Goal: Task Accomplishment & Management: Use online tool/utility

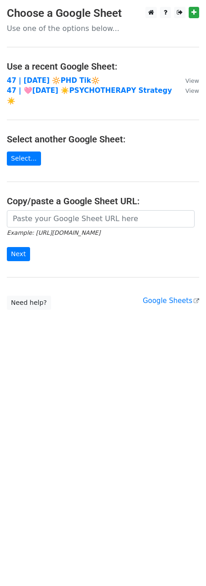
click at [41, 74] on main "Choose a Google Sheet Use one of the options below... Use a recent Google Sheet…" at bounding box center [103, 158] width 206 height 303
click at [41, 77] on strong "47 | AUG 21 🔆PHD Tik🔆" at bounding box center [53, 80] width 93 height 8
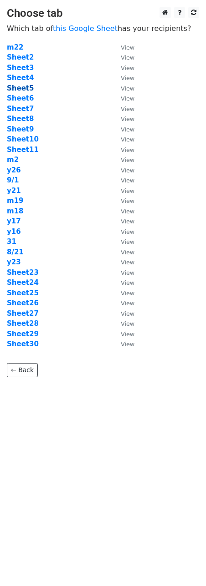
click at [22, 87] on strong "Sheet5" at bounding box center [20, 88] width 27 height 8
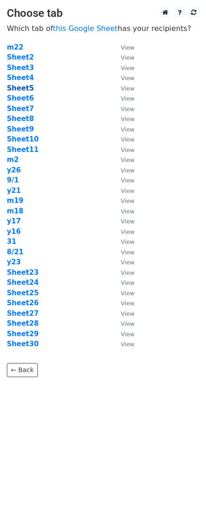
click at [28, 85] on strong "Sheet5" at bounding box center [20, 88] width 27 height 8
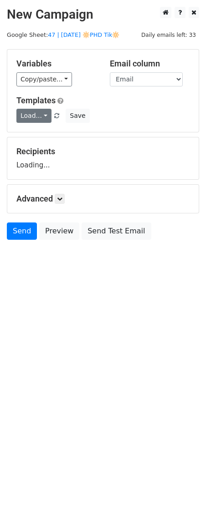
click at [35, 119] on link "Load..." at bounding box center [33, 116] width 35 height 14
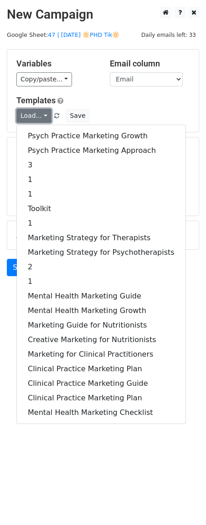
click at [35, 119] on link "Load..." at bounding box center [33, 116] width 35 height 14
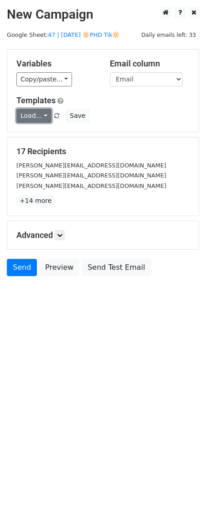
click at [35, 119] on link "Load..." at bounding box center [33, 116] width 35 height 14
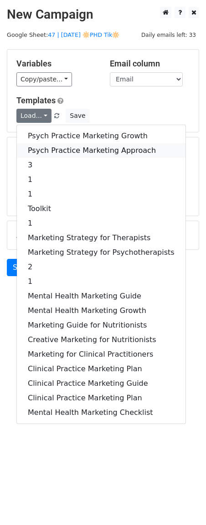
click at [35, 149] on link "Psych Practice Marketing Approach" at bounding box center [101, 150] width 168 height 15
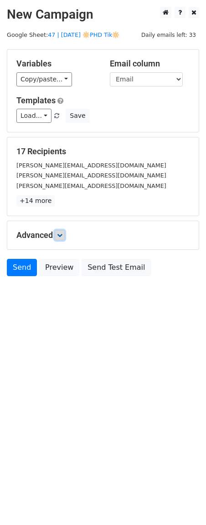
click at [62, 236] on icon at bounding box center [59, 234] width 5 height 5
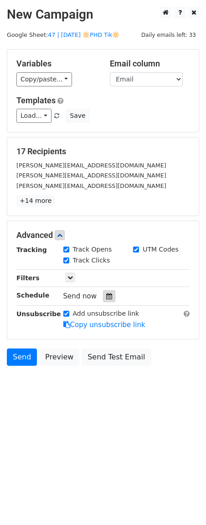
click at [110, 301] on div at bounding box center [109, 296] width 12 height 12
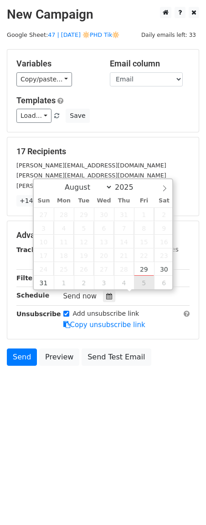
type input "2025-09-05 12:00"
select select "8"
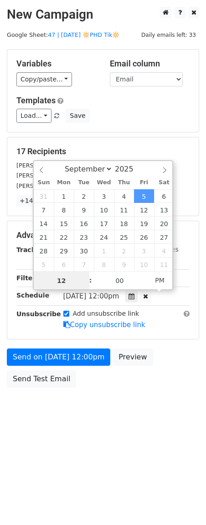
scroll to position [0, 0]
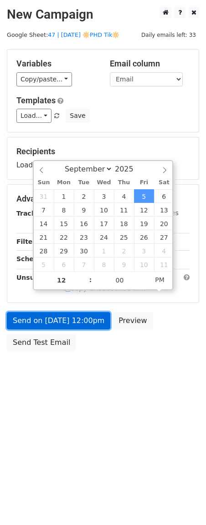
click at [78, 328] on link "Send on Sep 5 at 12:00pm" at bounding box center [58, 320] width 103 height 17
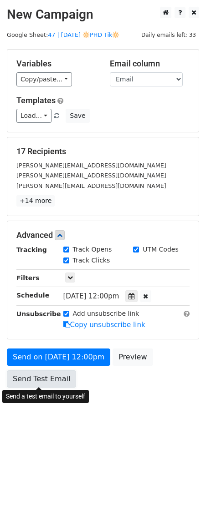
click at [50, 378] on link "Send Test Email" at bounding box center [41, 378] width 69 height 17
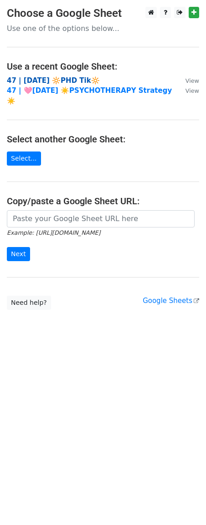
click at [40, 84] on strong "47 | AUG 21 🔆PHD Tik🔆" at bounding box center [53, 80] width 93 height 8
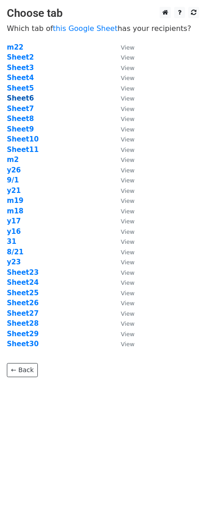
click at [23, 99] on strong "Sheet6" at bounding box center [20, 98] width 27 height 8
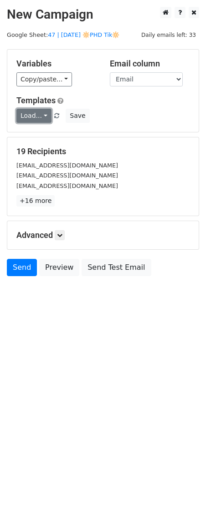
click at [25, 111] on link "Load..." at bounding box center [33, 116] width 35 height 14
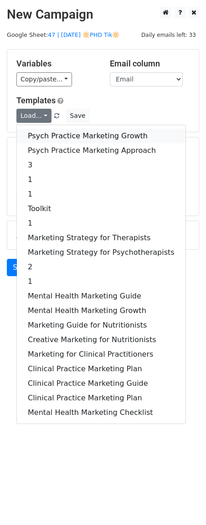
click at [40, 130] on link "Psych Practice Marketing Growth" at bounding box center [101, 136] width 168 height 15
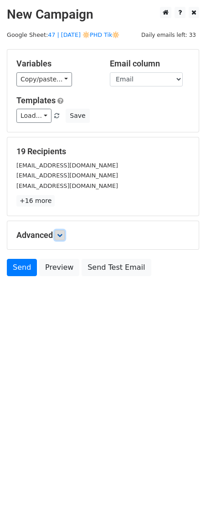
click at [62, 233] on icon at bounding box center [59, 234] width 5 height 5
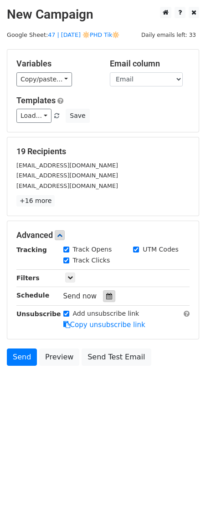
click at [106, 296] on icon at bounding box center [109, 296] width 6 height 6
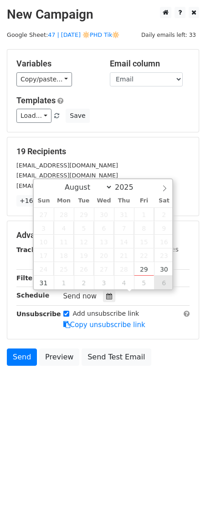
type input "2025-09-06 12:00"
select select "8"
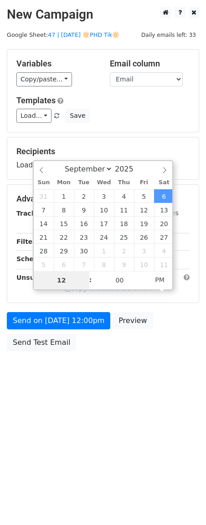
type input "8"
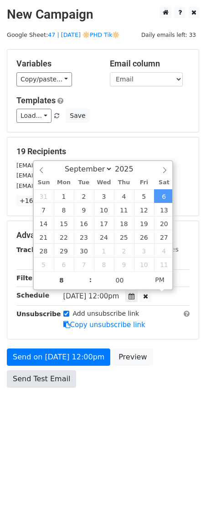
type input "2025-09-06 20:00"
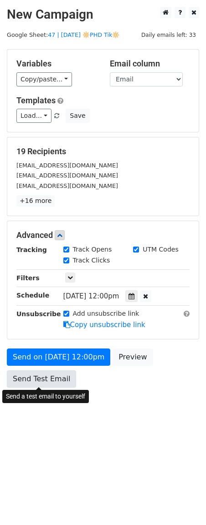
click at [47, 380] on link "Send Test Email" at bounding box center [41, 378] width 69 height 17
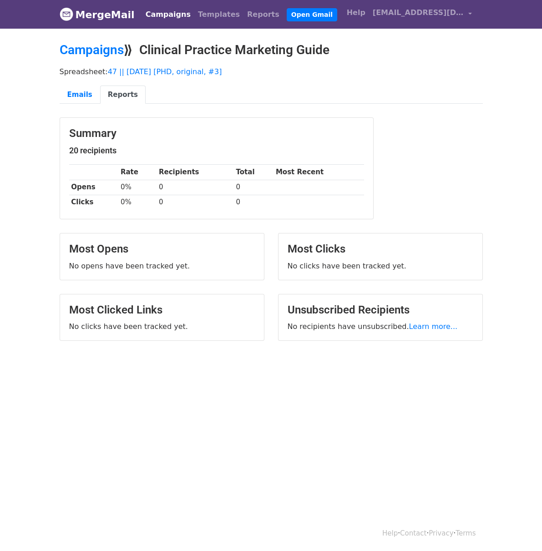
click at [157, 11] on link "Campaigns" at bounding box center [168, 14] width 52 height 18
click at [98, 54] on link "Campaigns" at bounding box center [92, 49] width 64 height 15
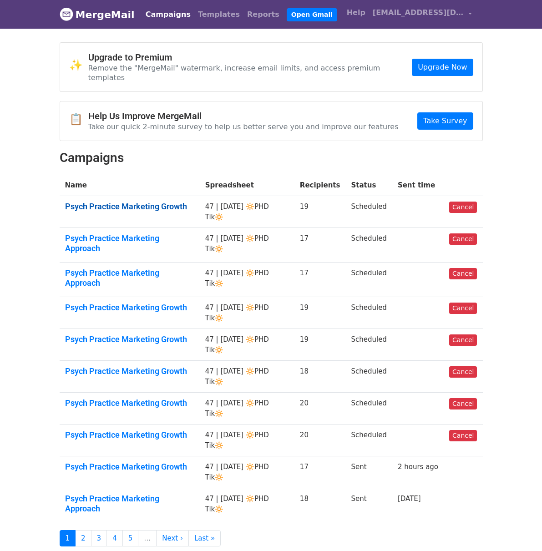
click at [146, 201] on link "Psych Practice Marketing Growth" at bounding box center [129, 206] width 129 height 10
click at [146, 233] on link "Psych Practice Marketing Approach" at bounding box center [129, 243] width 129 height 20
click at [146, 268] on link "Psych Practice Marketing Approach" at bounding box center [129, 278] width 129 height 20
click at [141, 201] on link "Psych Practice Marketing Growth" at bounding box center [129, 206] width 129 height 10
